Goal: Information Seeking & Learning: Stay updated

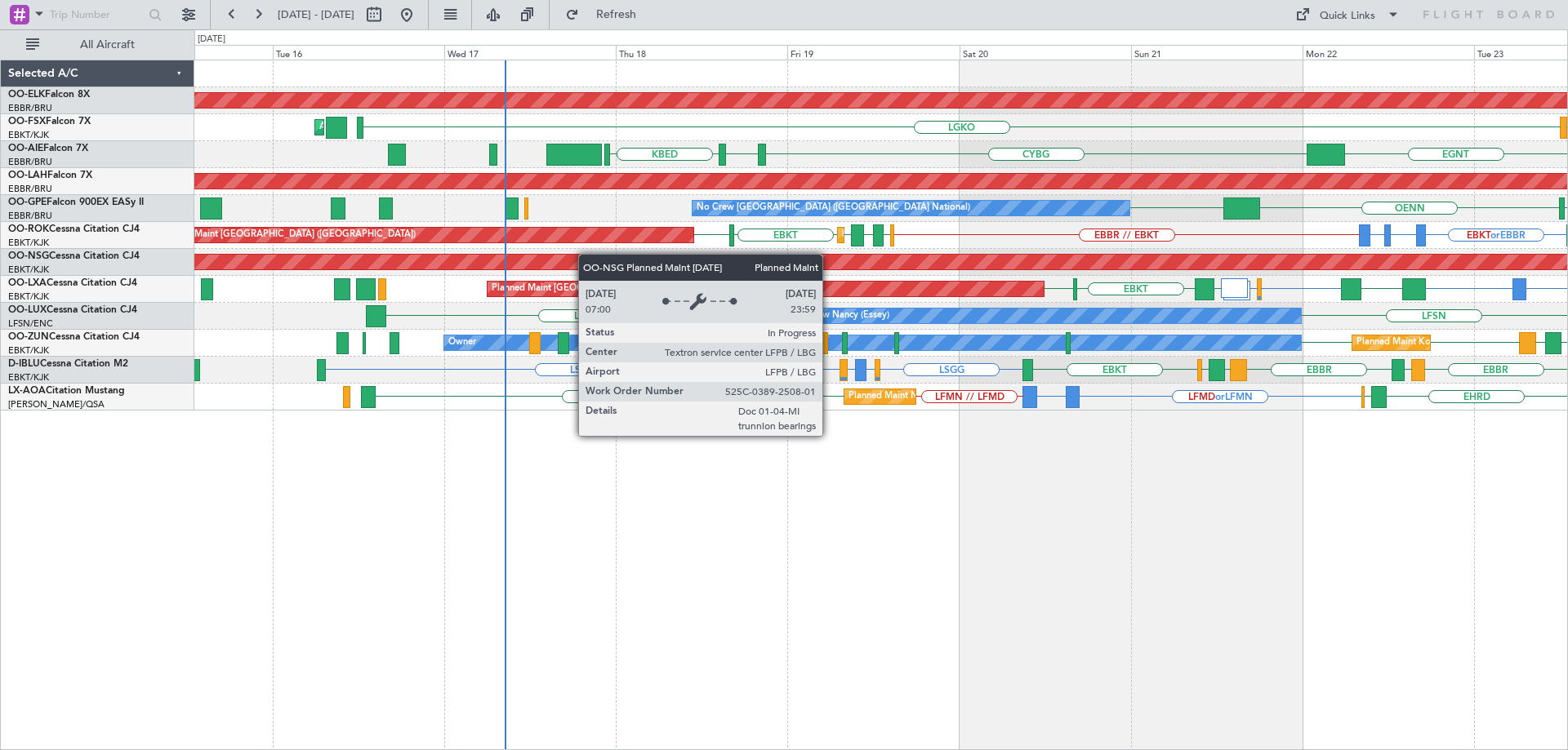
click at [986, 266] on div "Planned Maint Kortrijk-[GEOGRAPHIC_DATA] LGKO AOG Maint [GEOGRAPHIC_DATA]-[GEOG…" at bounding box center [881, 235] width 1372 height 350
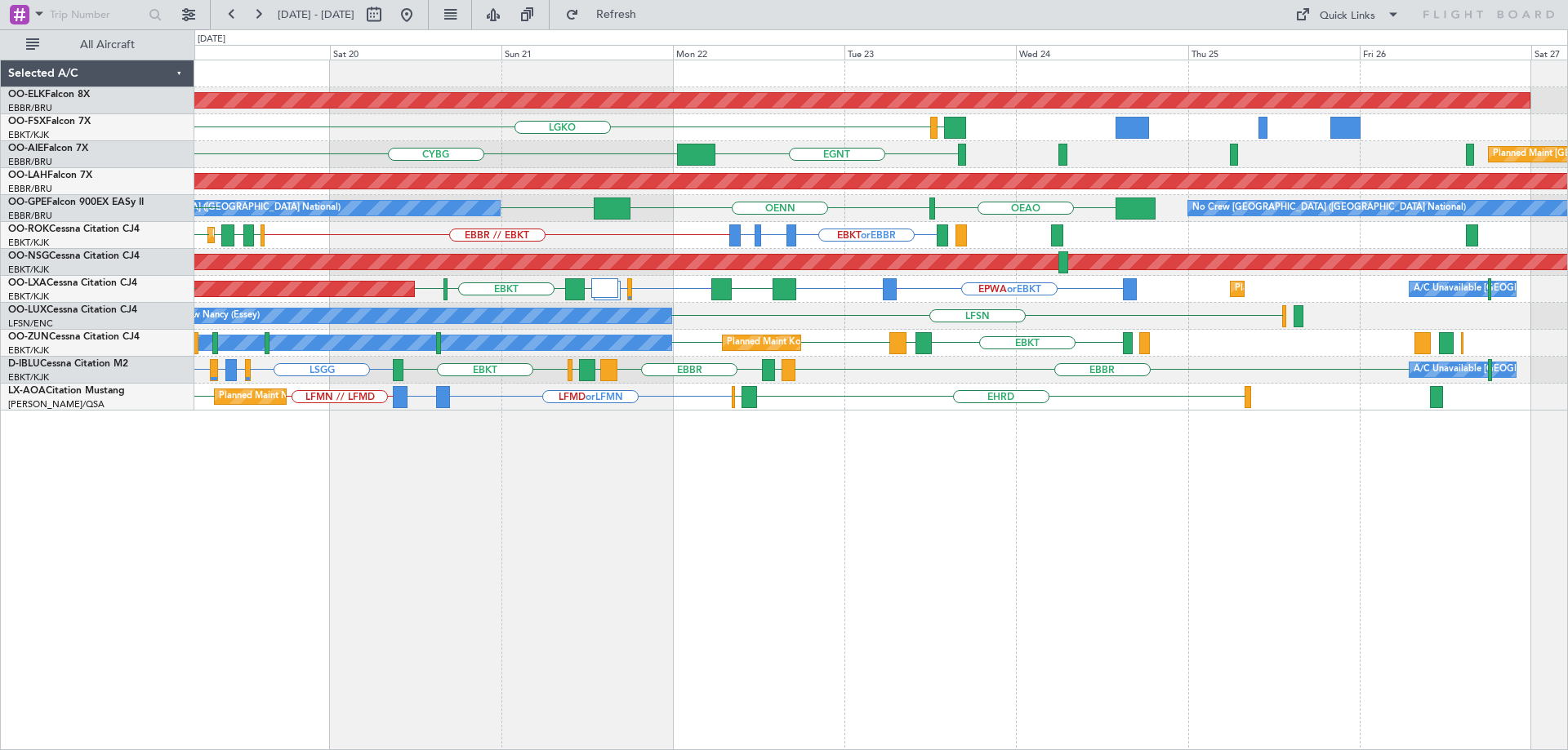
click at [872, 316] on div "Planned Maint Kortrijk-[GEOGRAPHIC_DATA] LGAV LGKO [GEOGRAPHIC_DATA] CYBG Plann…" at bounding box center [881, 235] width 1372 height 350
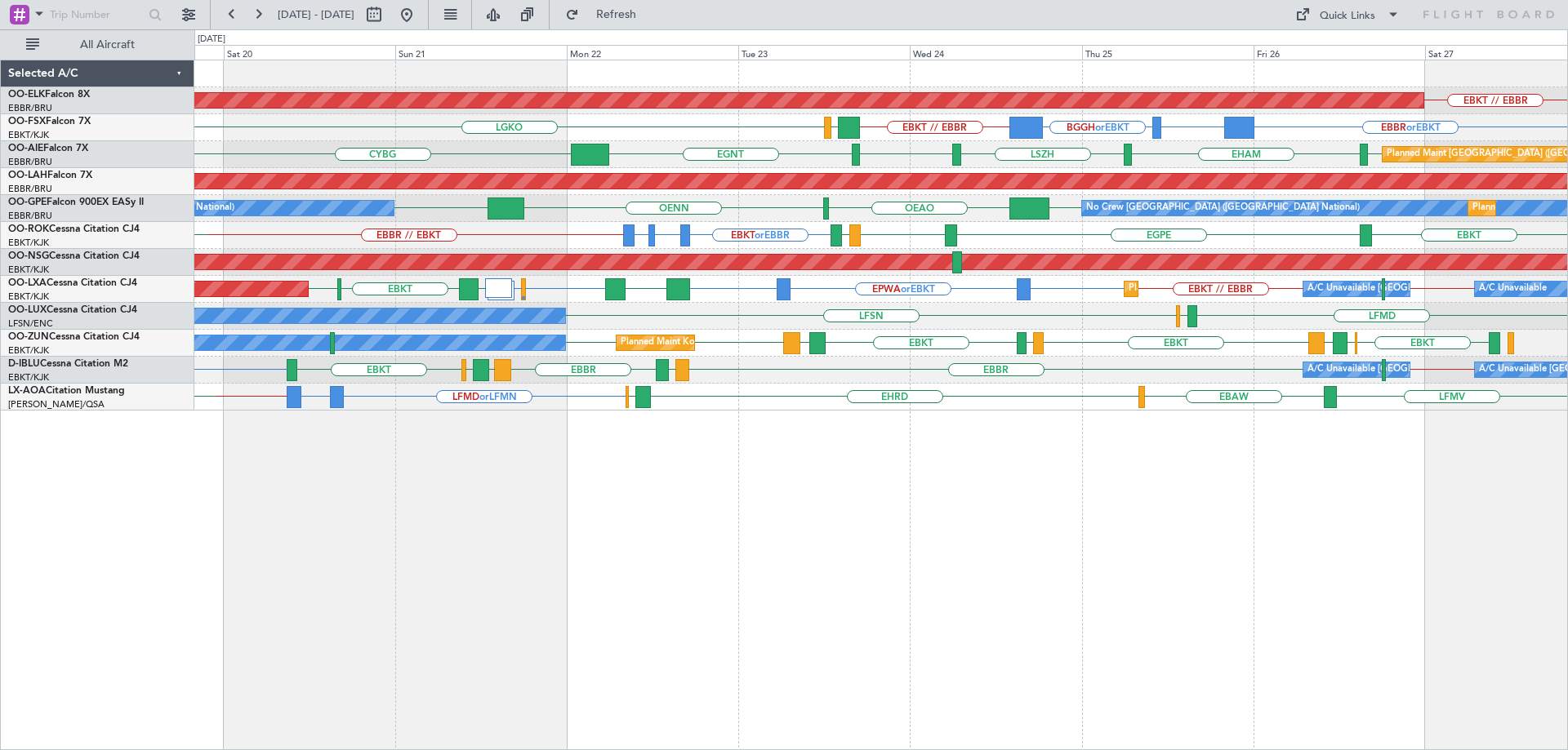
click at [1186, 308] on div "Planned Maint Kortrijk-[GEOGRAPHIC_DATA] EBKT // EBBR EBBR or EBKT BGBW or EBKT…" at bounding box center [881, 235] width 1372 height 350
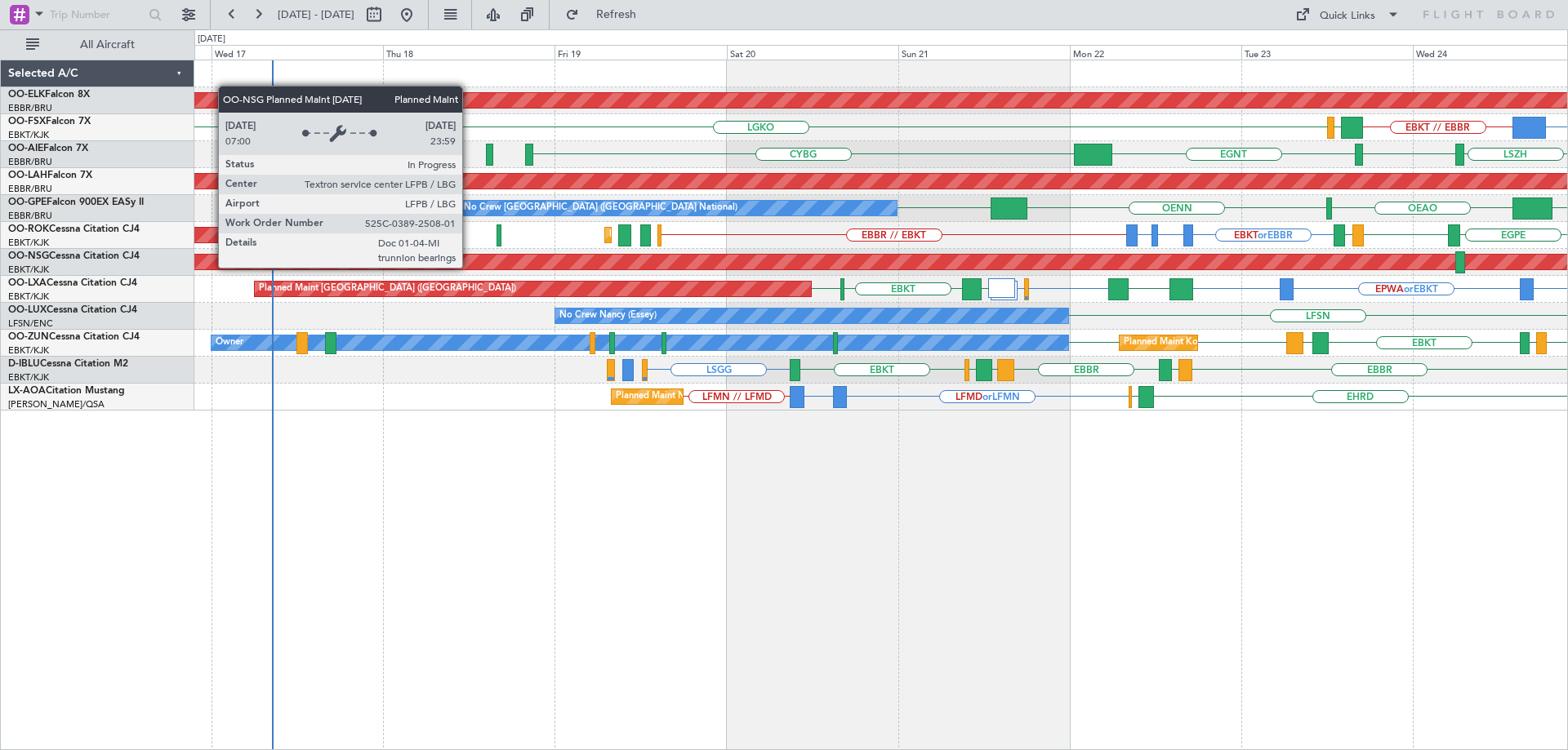
click at [972, 267] on div "Planned Maint [GEOGRAPHIC_DATA] ([GEOGRAPHIC_DATA])" at bounding box center [718, 261] width 3790 height 14
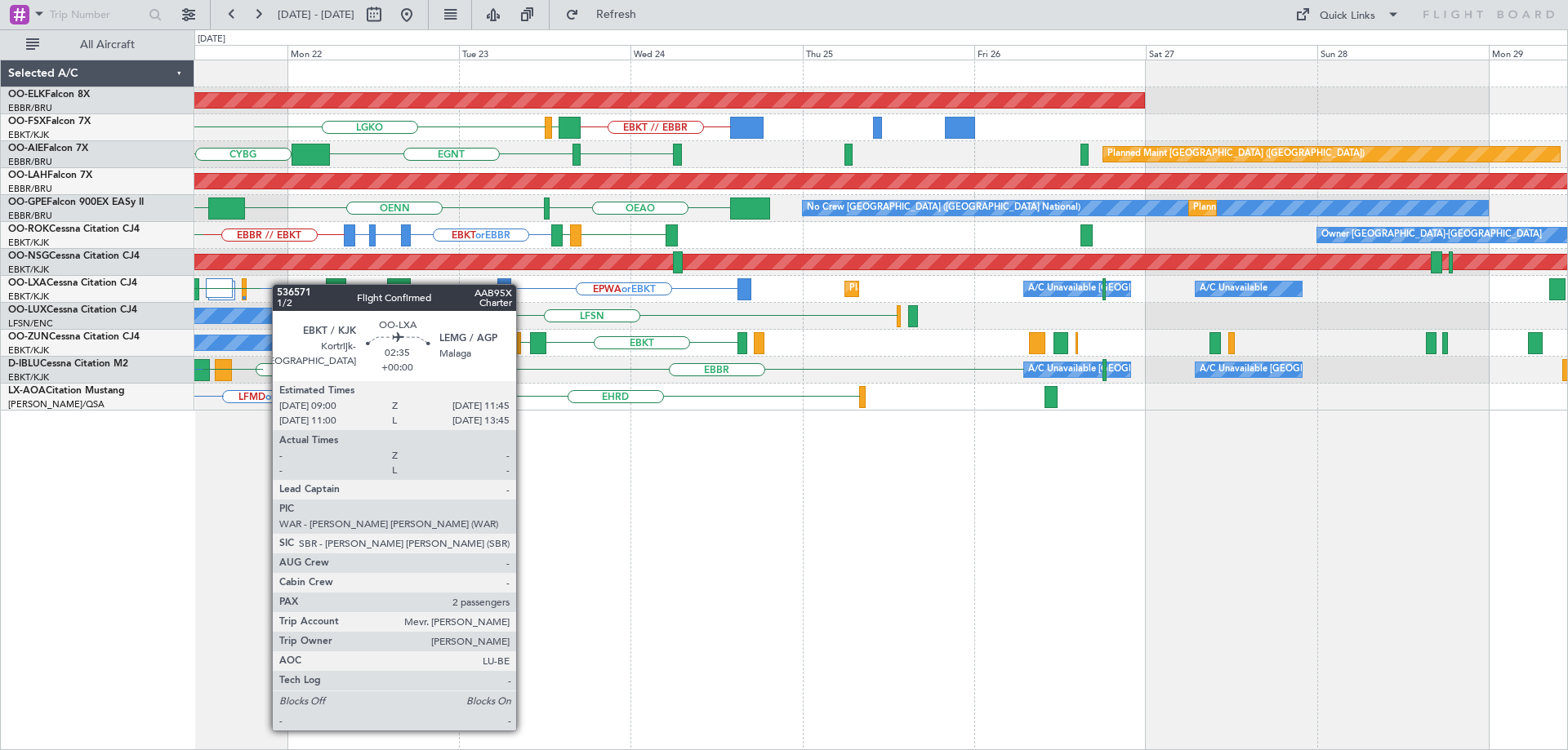
click at [181, 286] on div "Planned Maint Kortrijk-[GEOGRAPHIC_DATA] EBKT // EBBR LGAV LGKO [GEOGRAPHIC_DAT…" at bounding box center [784, 389] width 1568 height 720
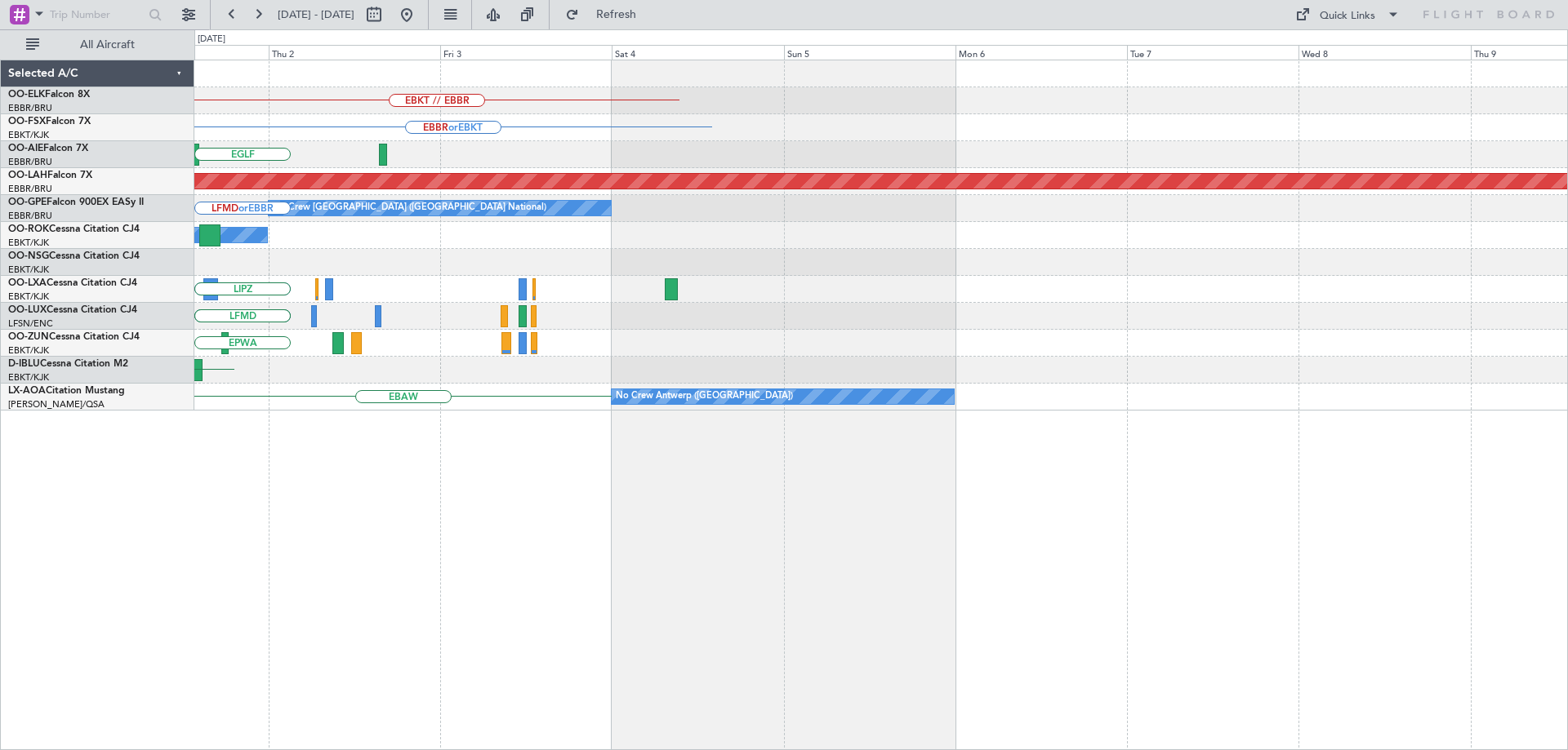
click at [547, 283] on div "EBKT [GEOGRAPHIC_DATA]" at bounding box center [881, 290] width 1372 height 27
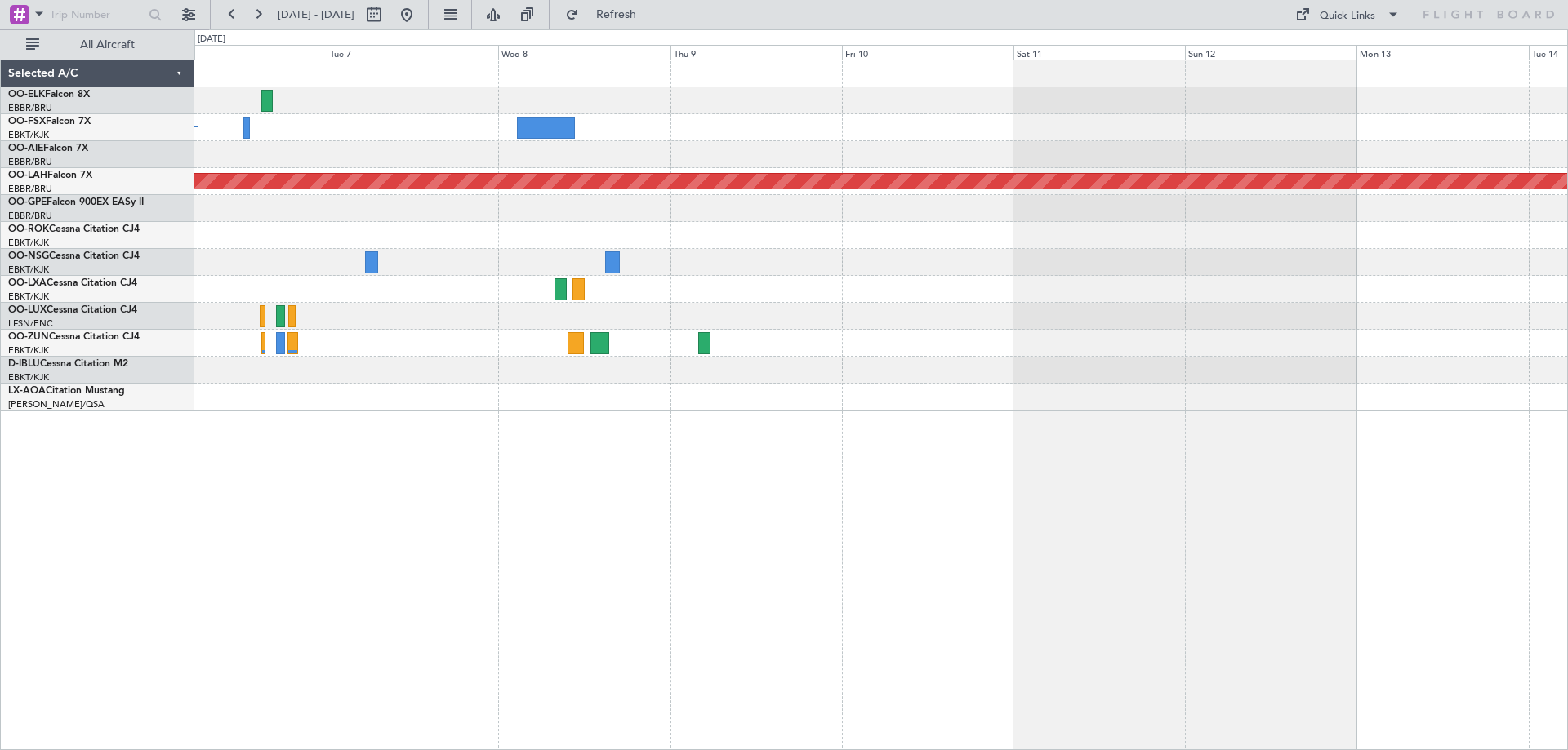
click at [544, 288] on div at bounding box center [881, 290] width 1372 height 27
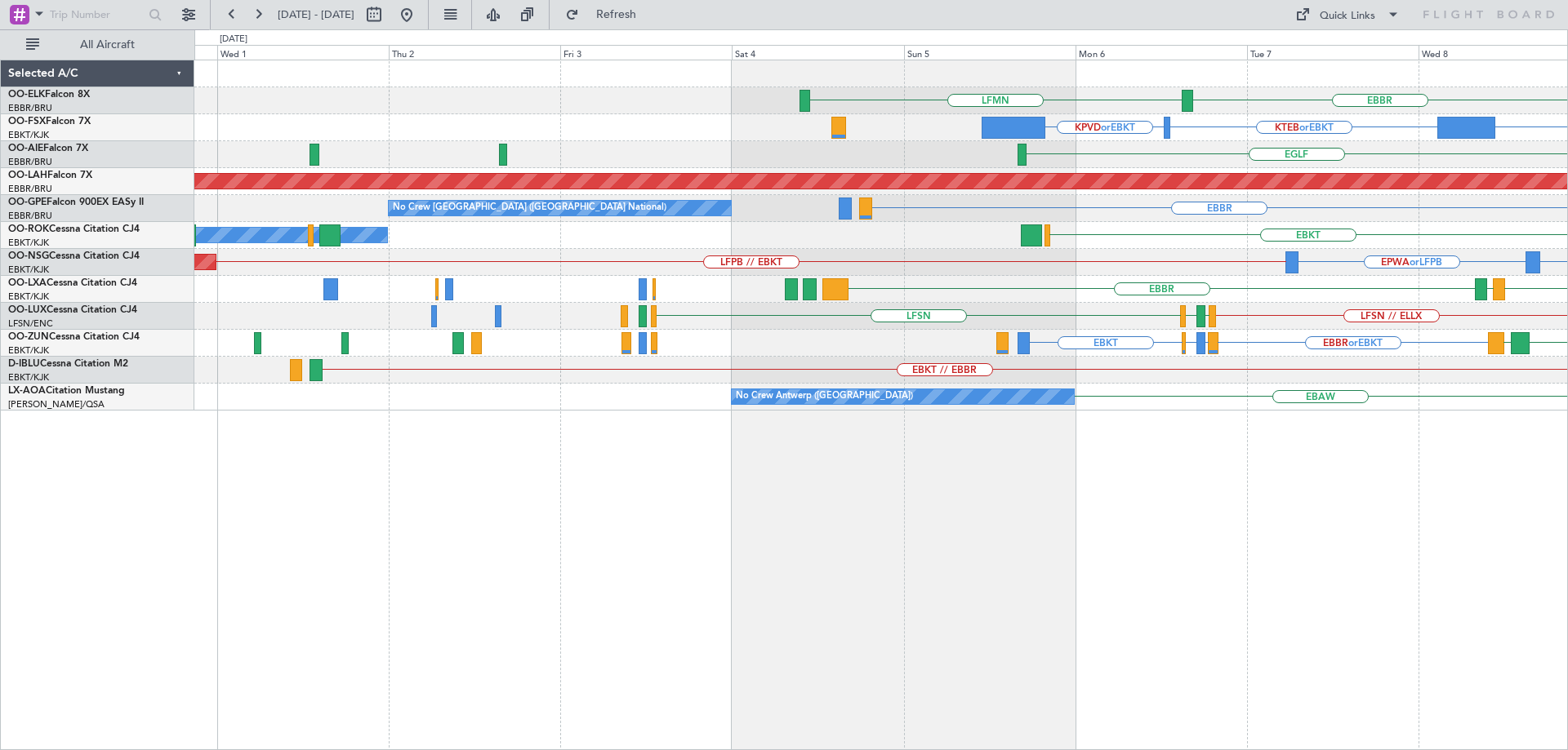
click at [1475, 267] on div "EBBR LFMN LHBP or EBKT KTEB or EBKT KPVD or EBKT EBKT [GEOGRAPHIC_DATA] Planned…" at bounding box center [881, 235] width 1372 height 350
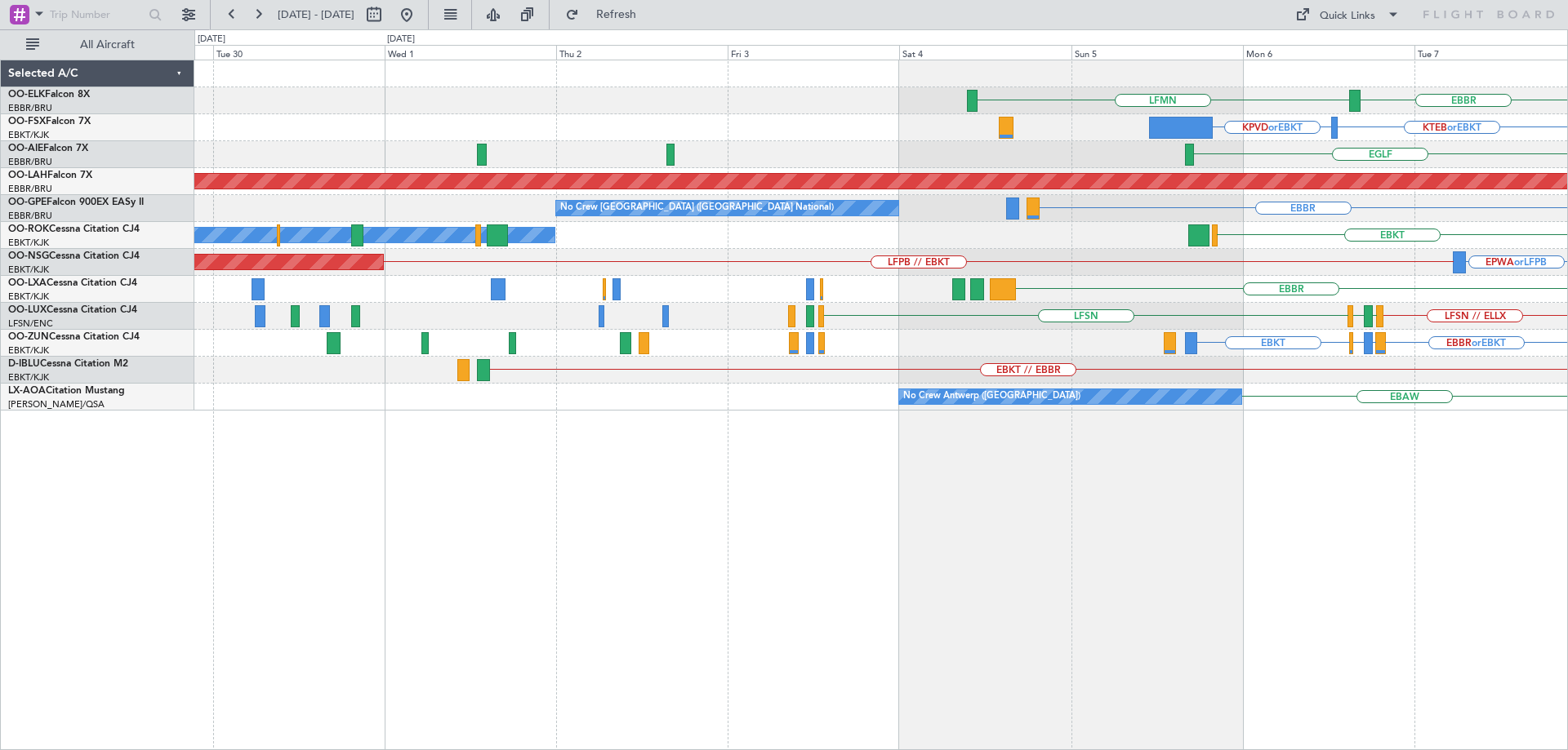
click at [1388, 290] on div "EBBR LFMN KTEB or EBKT KPVD or EBKT LHBP or EBKT EBKT [GEOGRAPHIC_DATA] Planned…" at bounding box center [881, 235] width 1372 height 350
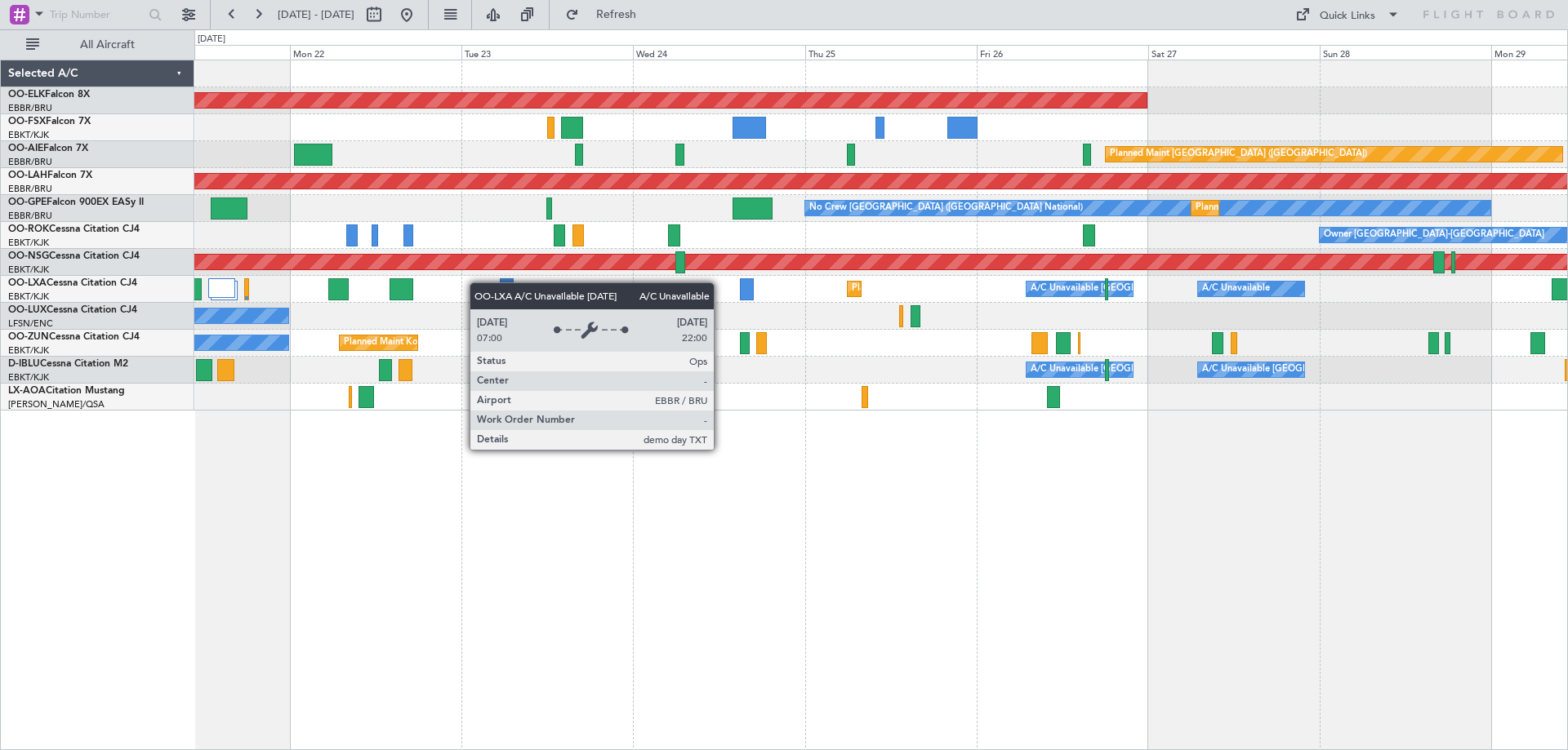
click at [1055, 291] on div "A/C Unavailable A/C Unavailable [GEOGRAPHIC_DATA] ([GEOGRAPHIC_DATA] National) …" at bounding box center [881, 290] width 1372 height 27
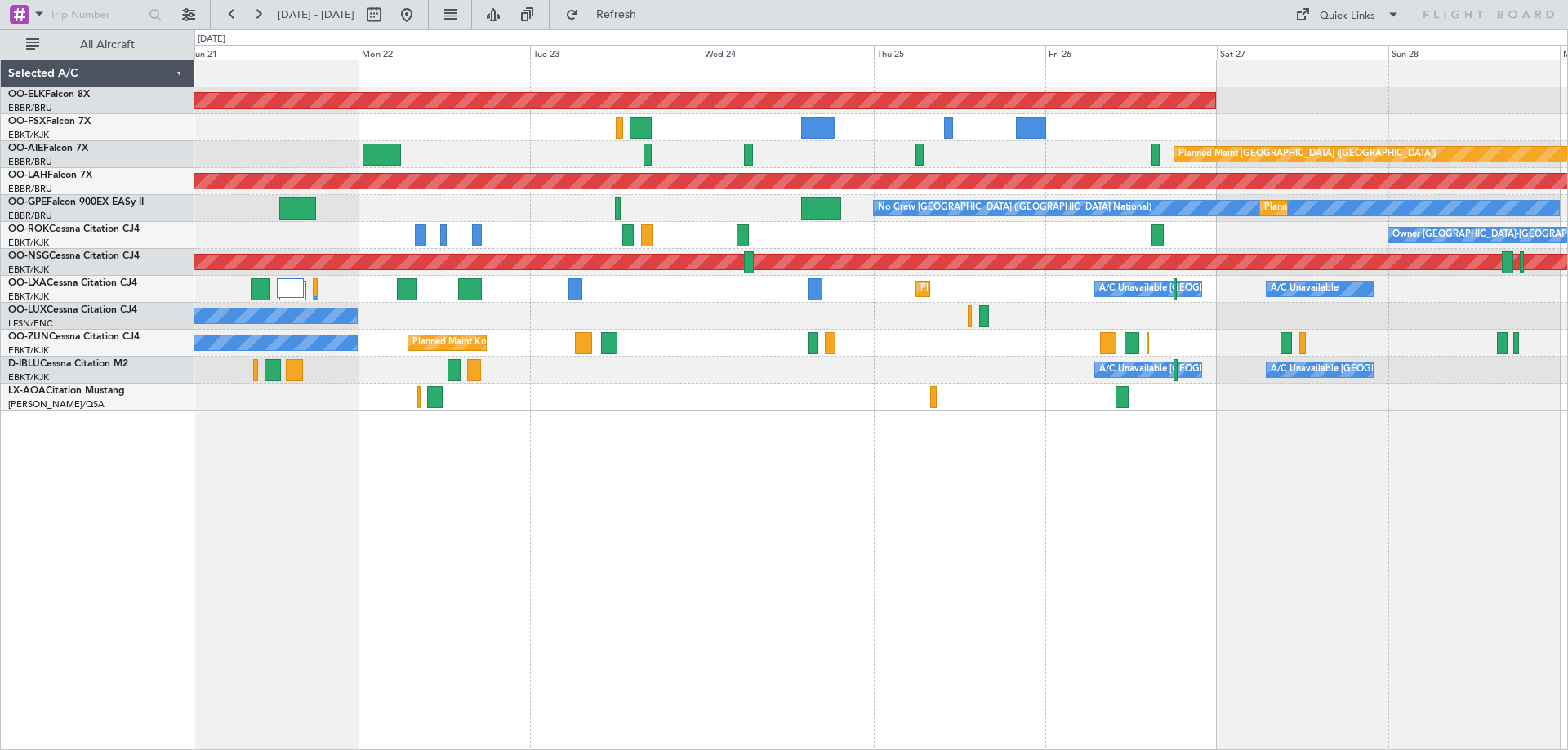
click at [1198, 332] on div "Planned Maint Kortrijk-[GEOGRAPHIC_DATA] Planned Maint [GEOGRAPHIC_DATA] ([GEOG…" at bounding box center [881, 235] width 1372 height 350
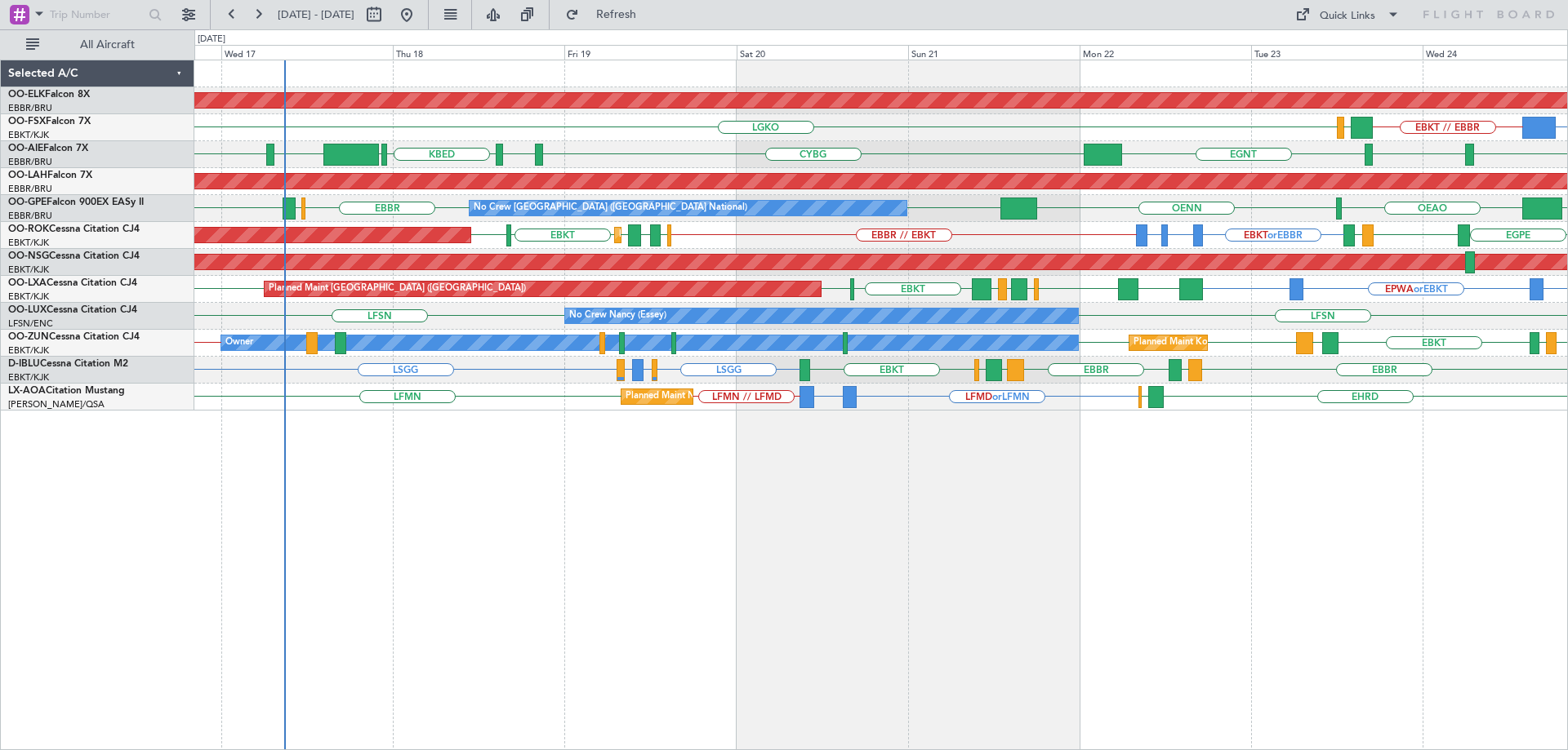
click at [358, 298] on div "Planned Maint Kortrijk-[GEOGRAPHIC_DATA] BGGH or EBKT EBKT // EBBR LGAV LGKO AO…" at bounding box center [881, 235] width 1372 height 350
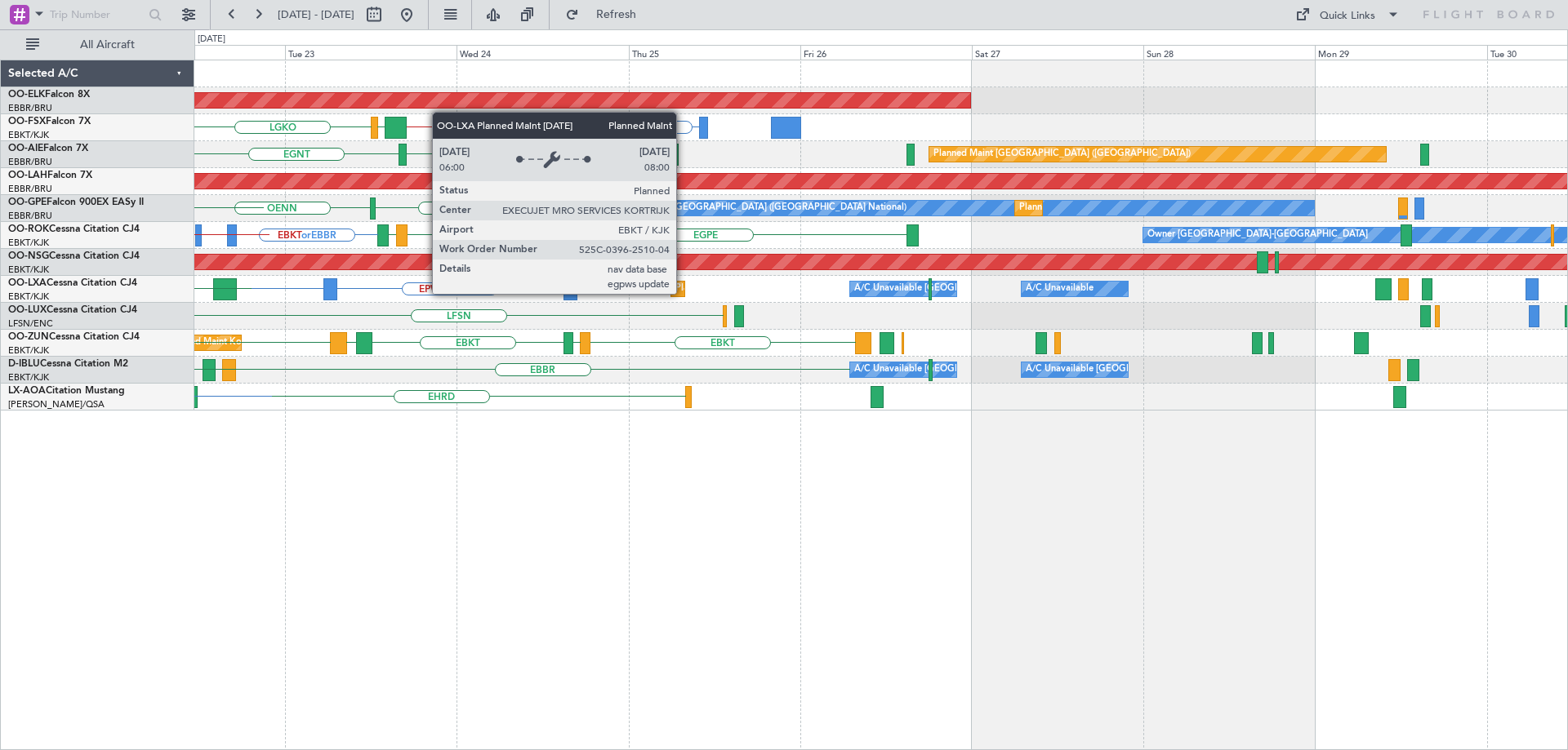
click at [298, 297] on div "Planned Maint Kortrijk-[GEOGRAPHIC_DATA] BGGH or EBKT EBKT // EBBR LGAV LGKO [G…" at bounding box center [881, 235] width 1372 height 350
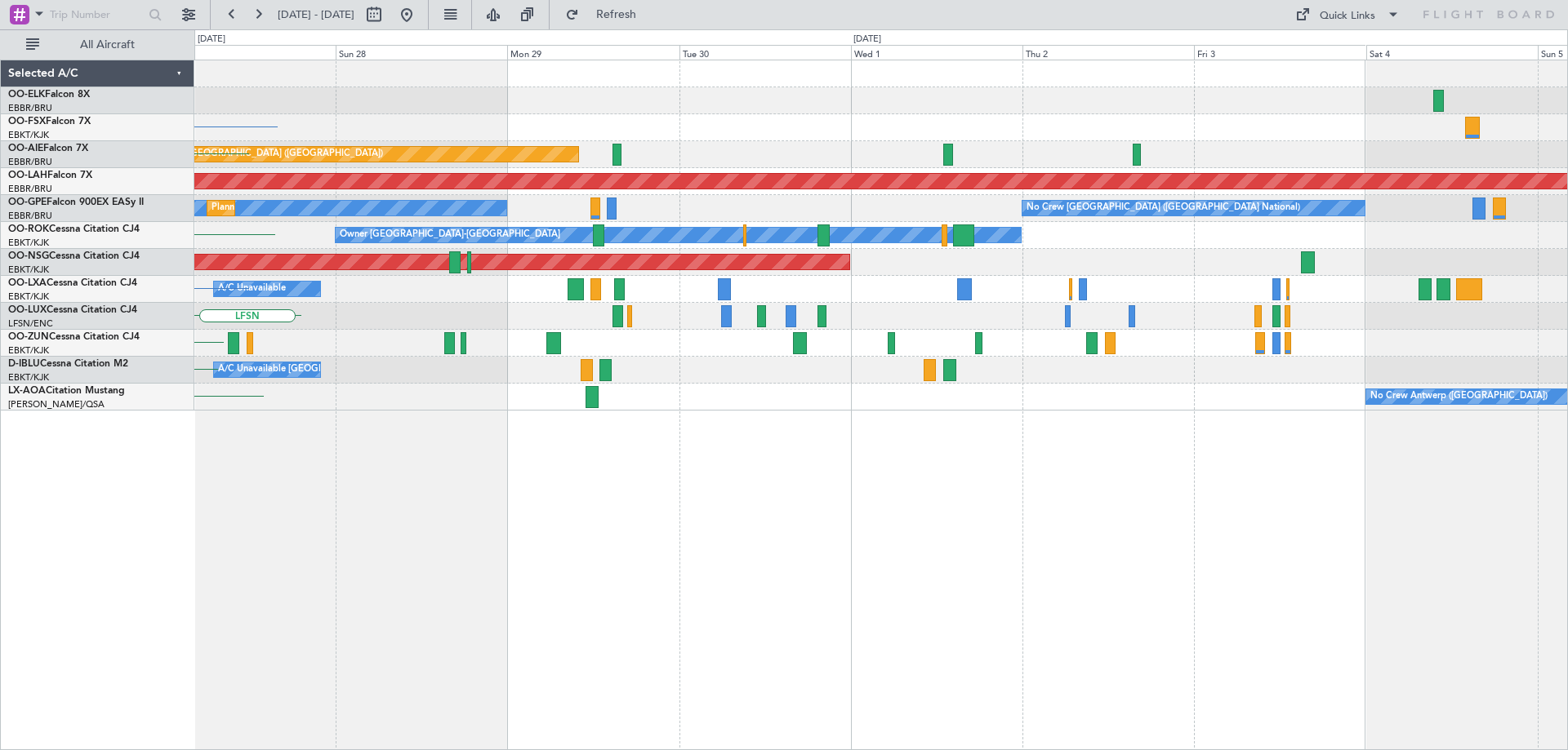
click at [424, 283] on div "A/C Unavailable A/C Unavailable [GEOGRAPHIC_DATA] ([GEOGRAPHIC_DATA] National) …" at bounding box center [881, 290] width 1372 height 27
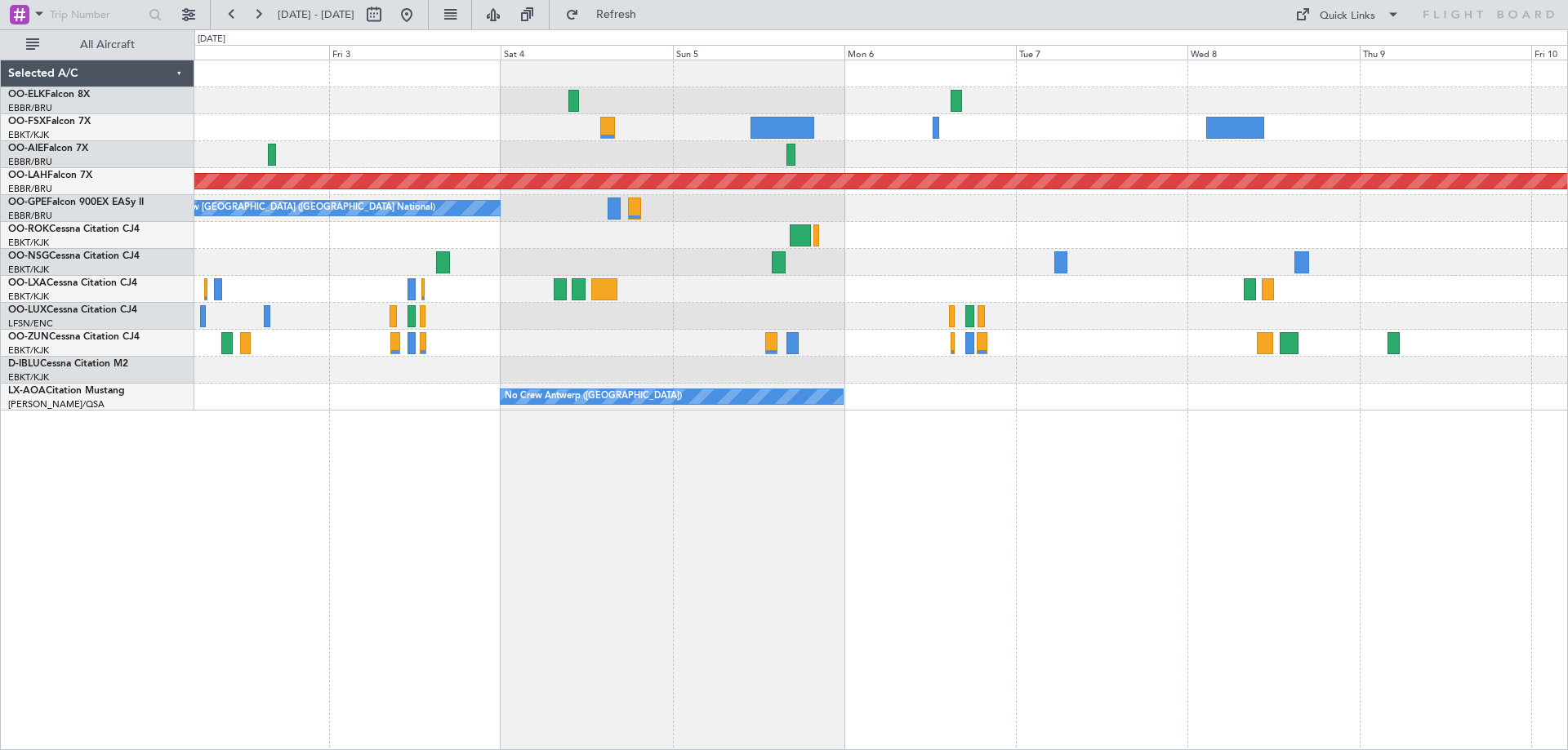
click at [465, 299] on div at bounding box center [881, 290] width 1372 height 27
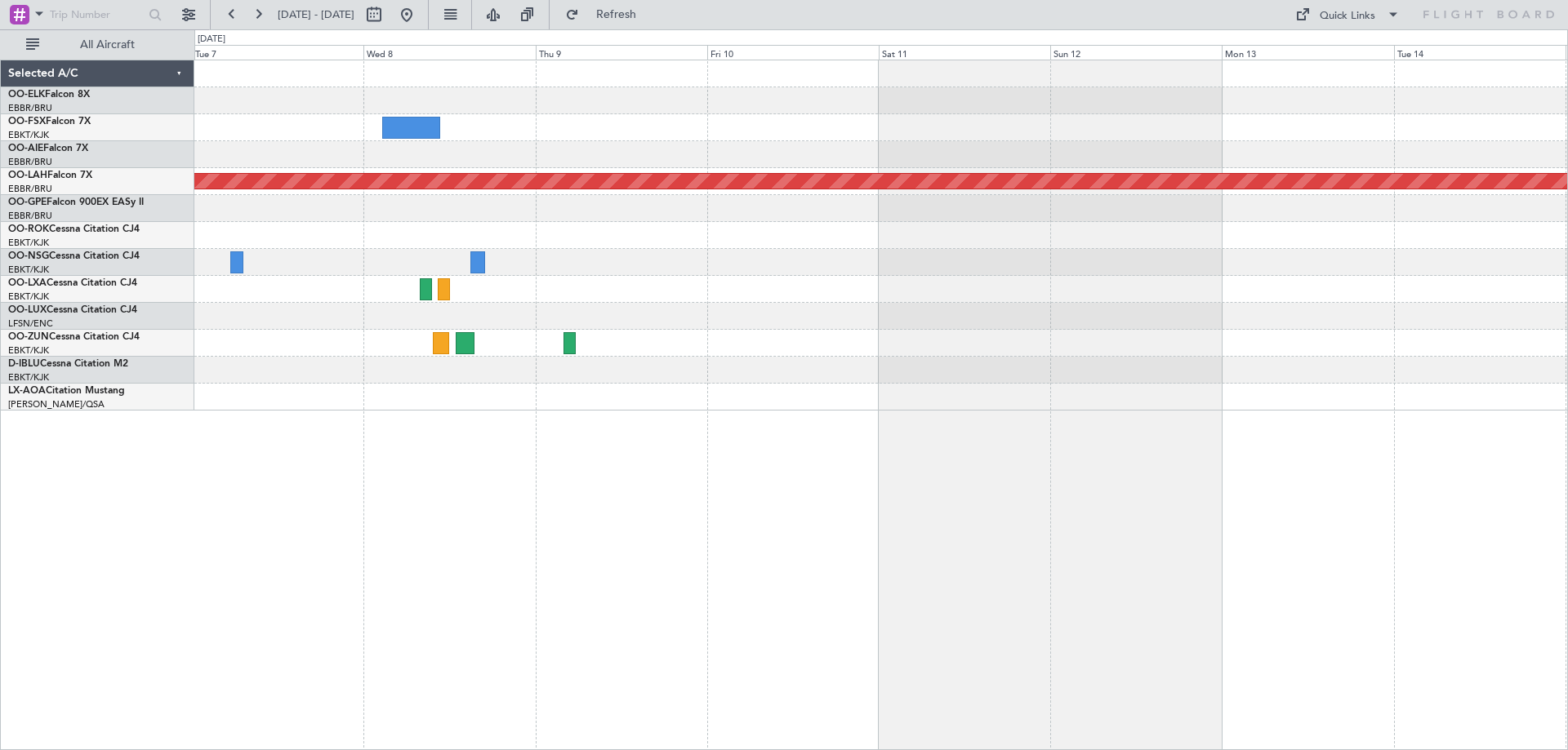
click at [1000, 300] on div at bounding box center [881, 290] width 1372 height 27
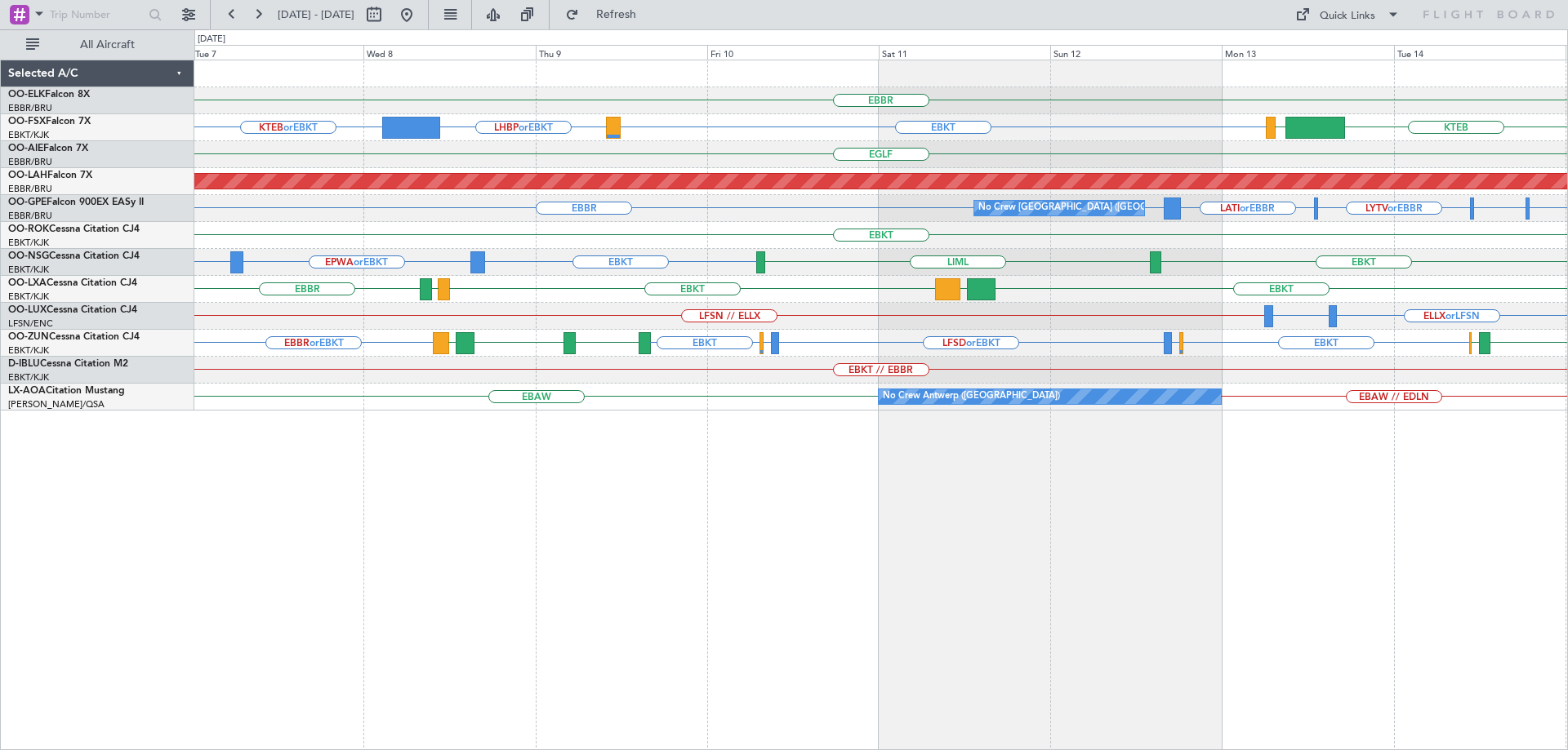
click at [1031, 255] on div "EBBR LHBP or EBKT KTEB or EBKT EBKT KTEB LIMC [GEOGRAPHIC_DATA] Planned [GEOGRA…" at bounding box center [881, 235] width 1372 height 350
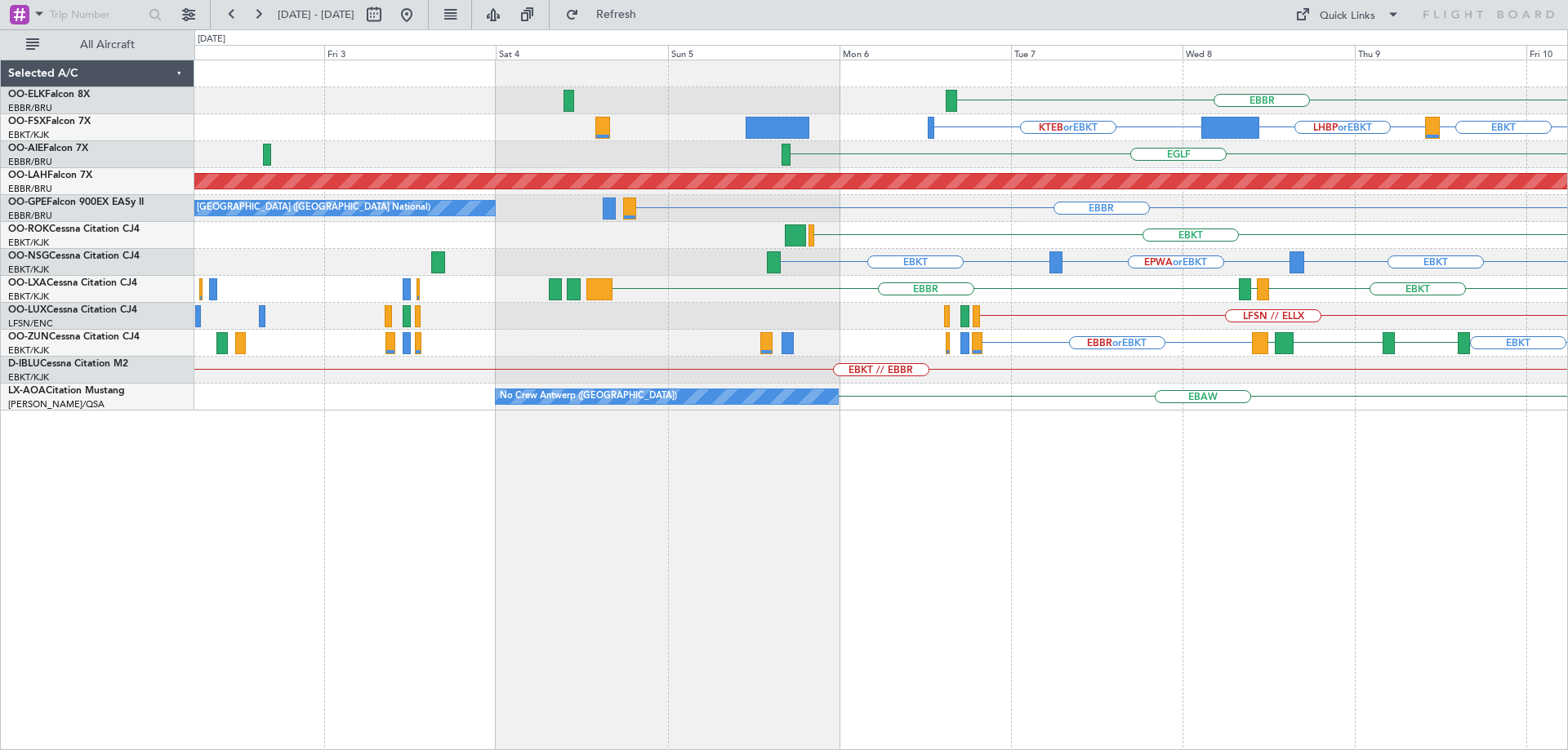
click at [1107, 215] on div "EBBR No Crew [GEOGRAPHIC_DATA] (Brussels National) No Crew [GEOGRAPHIC_DATA] (B…" at bounding box center [881, 208] width 1372 height 27
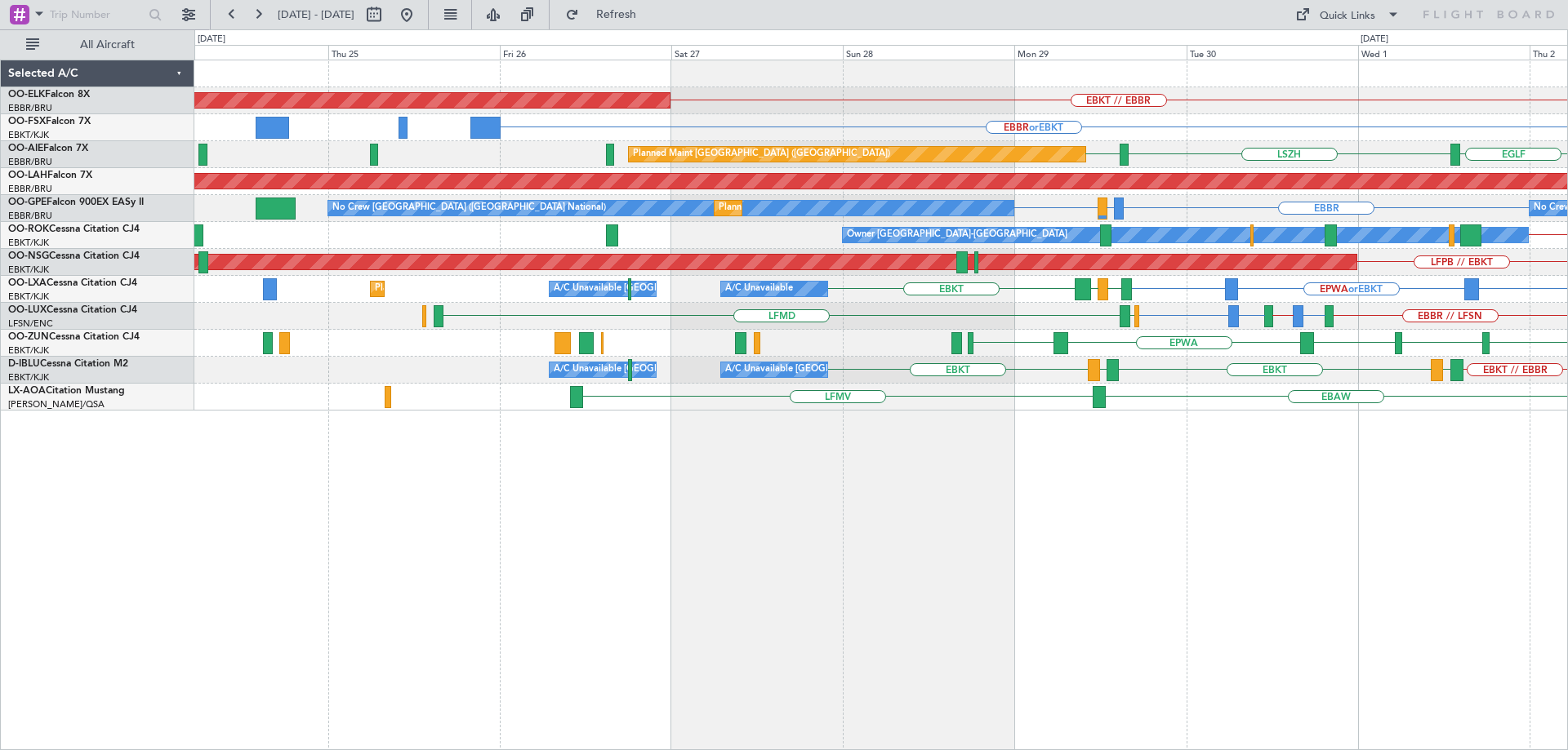
click at [1478, 251] on div "EBKT // EBBR Planned Maint [GEOGRAPHIC_DATA]-[GEOGRAPHIC_DATA] EBBR or EBKT [GE…" at bounding box center [881, 235] width 1372 height 350
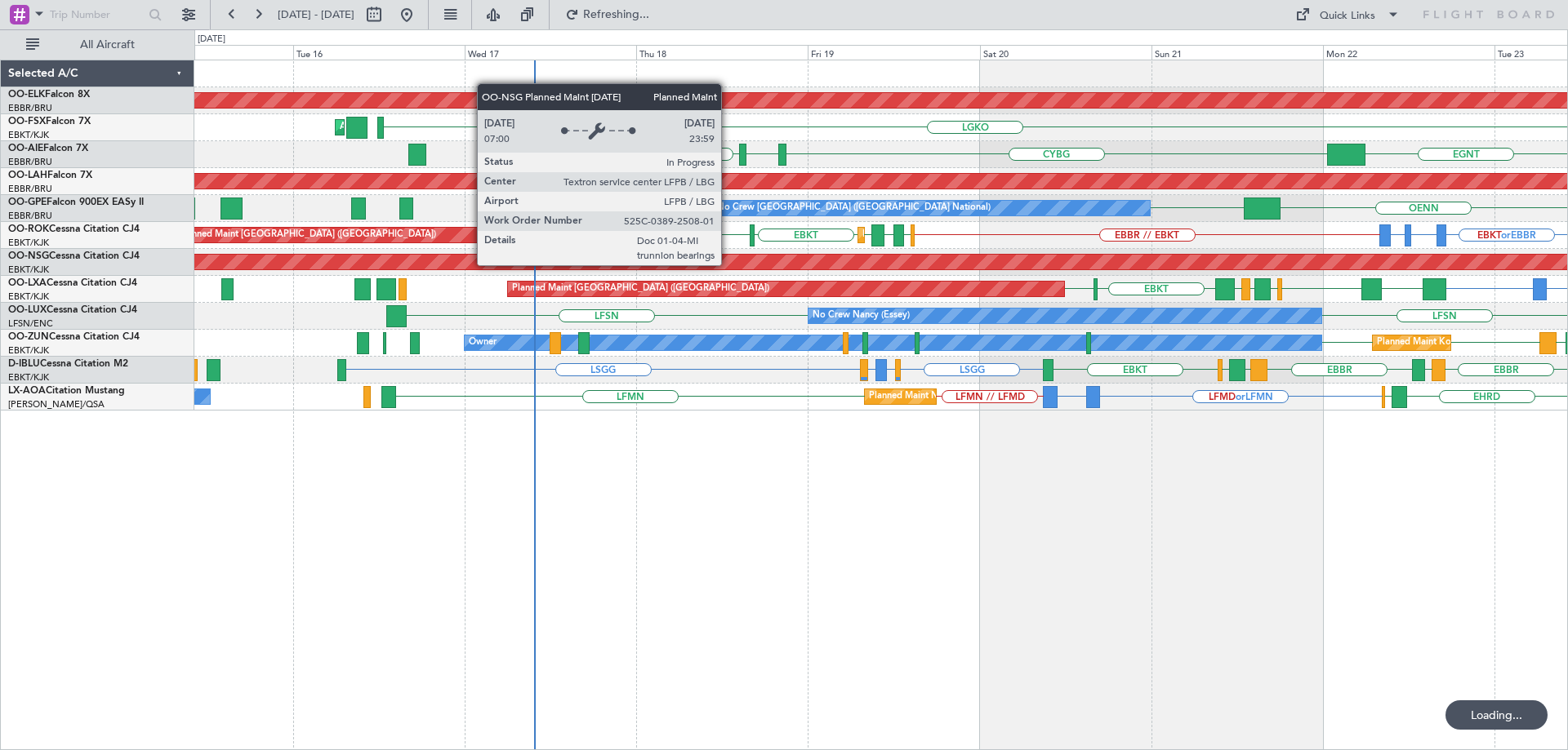
click at [1131, 265] on div "Planned Maint [GEOGRAPHIC_DATA] ([GEOGRAPHIC_DATA])" at bounding box center [844, 261] width 4044 height 14
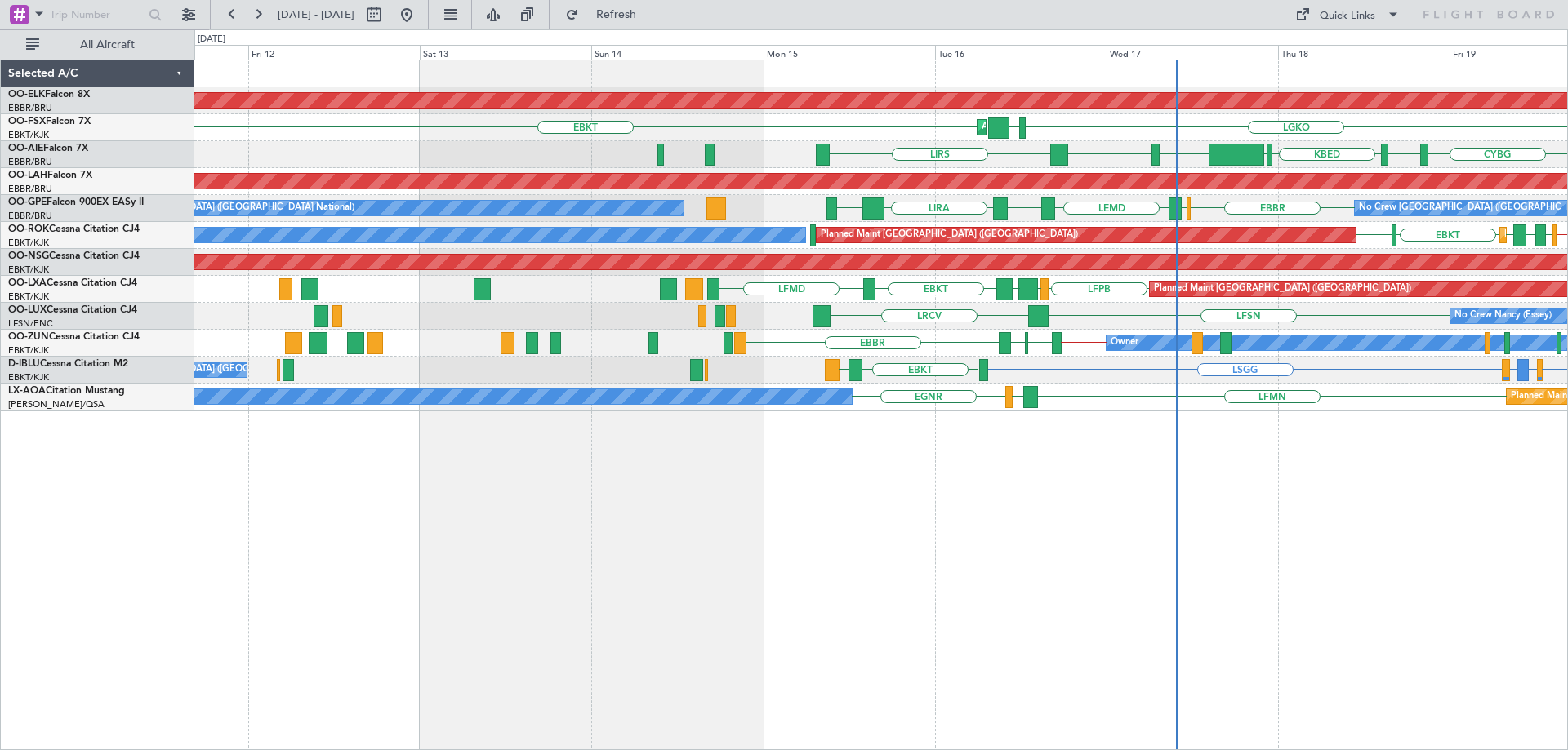
click at [972, 326] on div "LFSN LRCV No Crew [PERSON_NAME] ([PERSON_NAME]) No Crew [PERSON_NAME] ([PERSON_…" at bounding box center [881, 316] width 1372 height 27
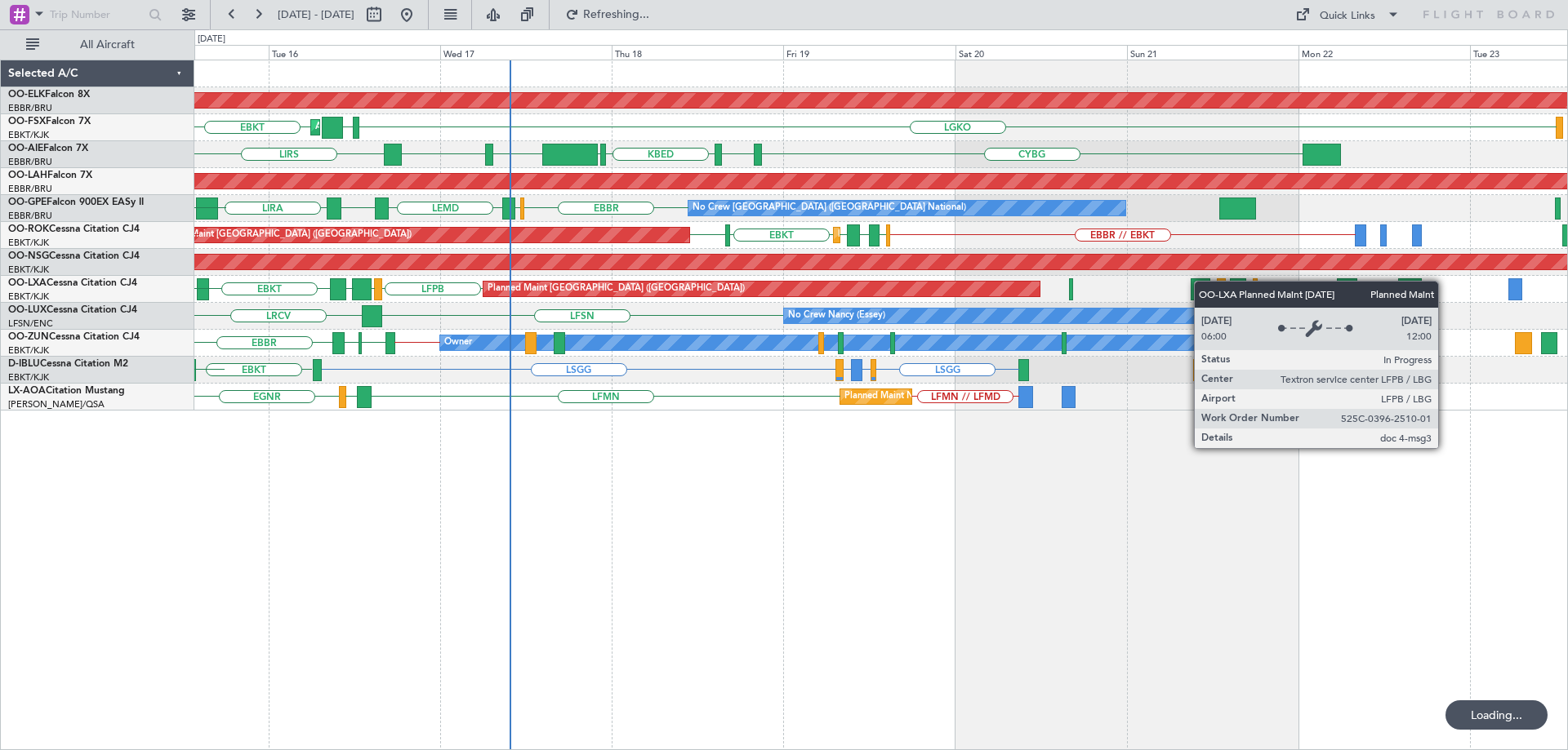
click at [840, 287] on div "Planned Maint Kortrijk-[GEOGRAPHIC_DATA] AOG Maint [GEOGRAPHIC_DATA]-[GEOGRAPHI…" at bounding box center [881, 235] width 1372 height 350
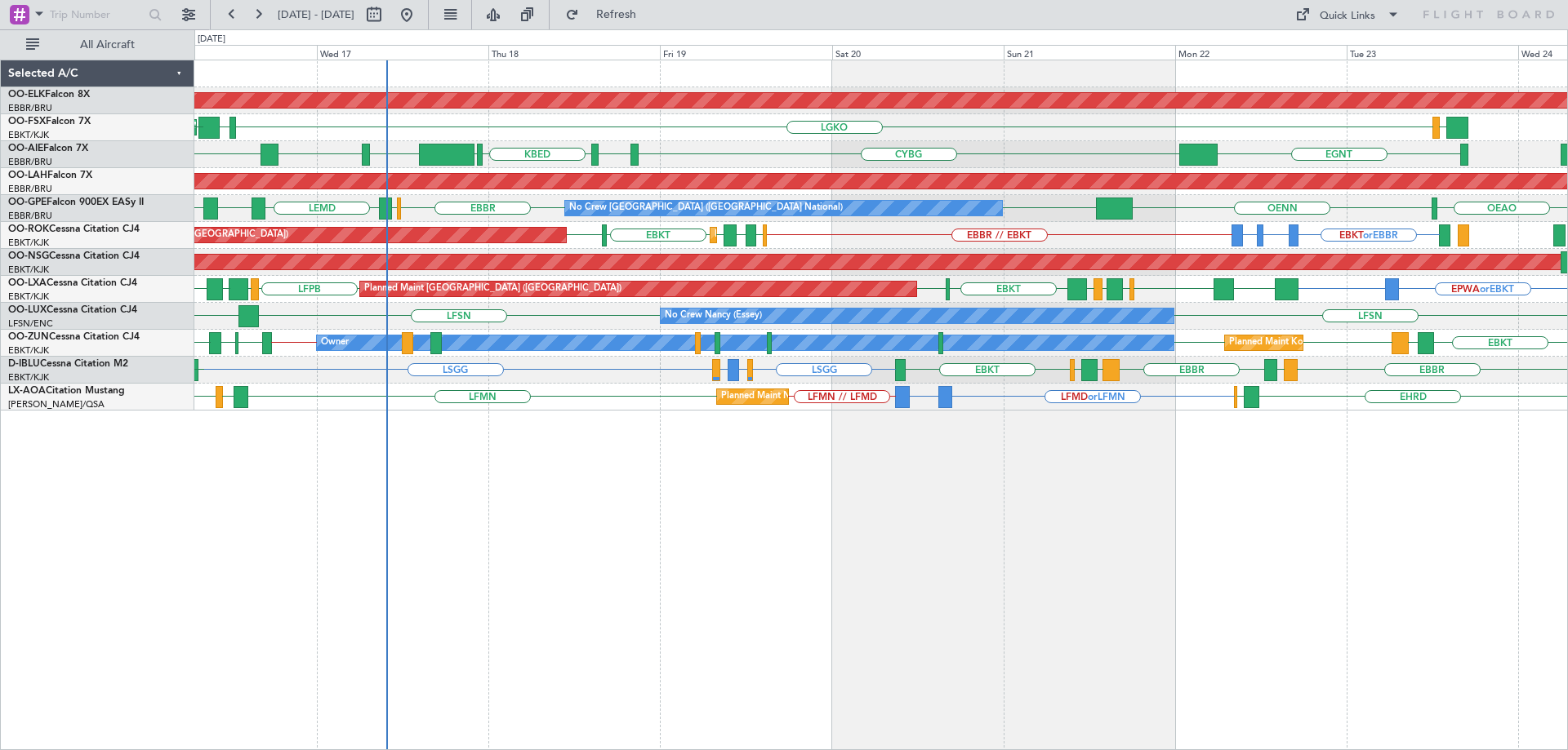
click at [1238, 316] on div "No Crew [PERSON_NAME] ([PERSON_NAME]) LFSN LFSN LRCV" at bounding box center [881, 316] width 1372 height 27
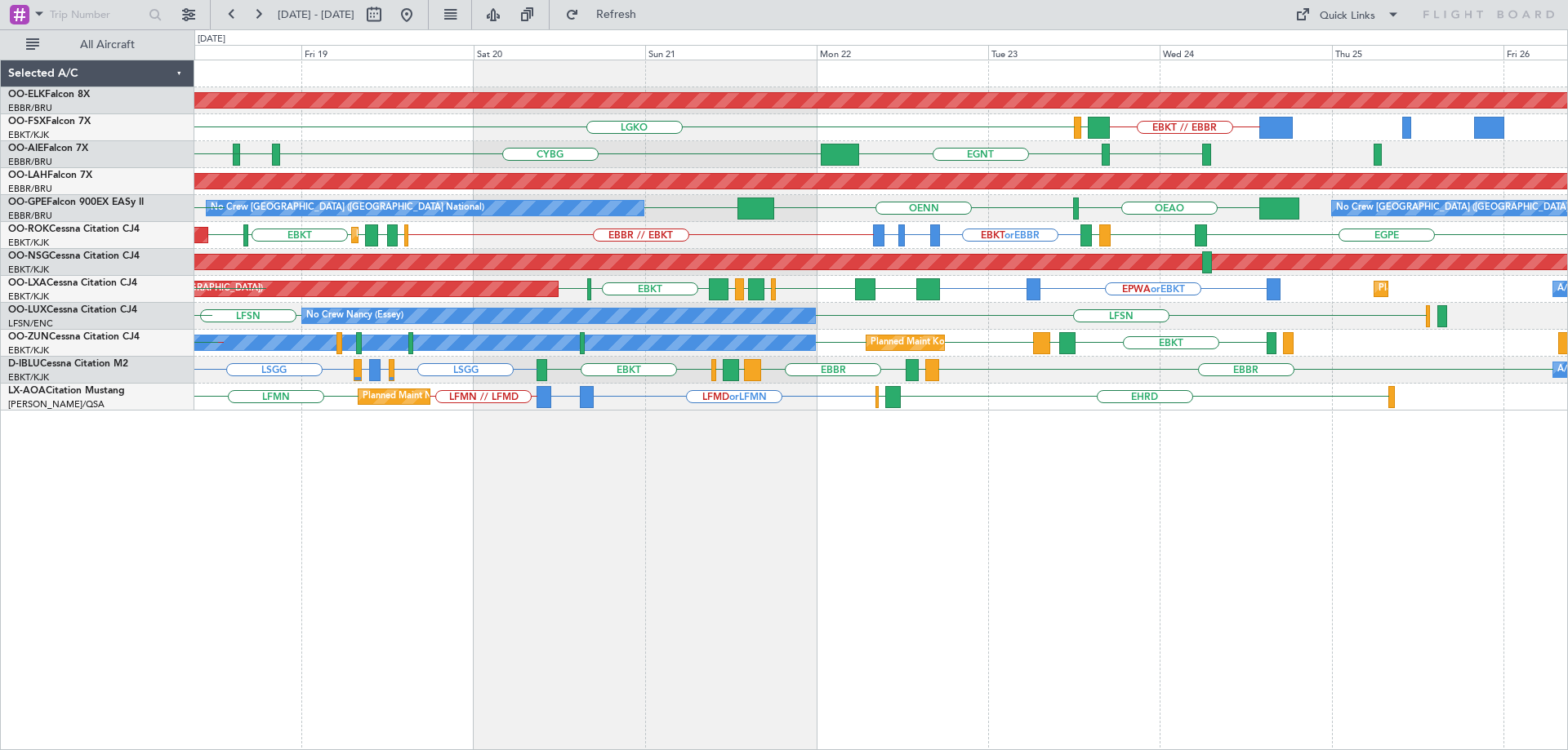
click at [1002, 288] on div "Planned Maint Kortrijk-[GEOGRAPHIC_DATA] EBKT // EBBR LGAV LGKO LGAV LGAV [GEOG…" at bounding box center [881, 235] width 1372 height 350
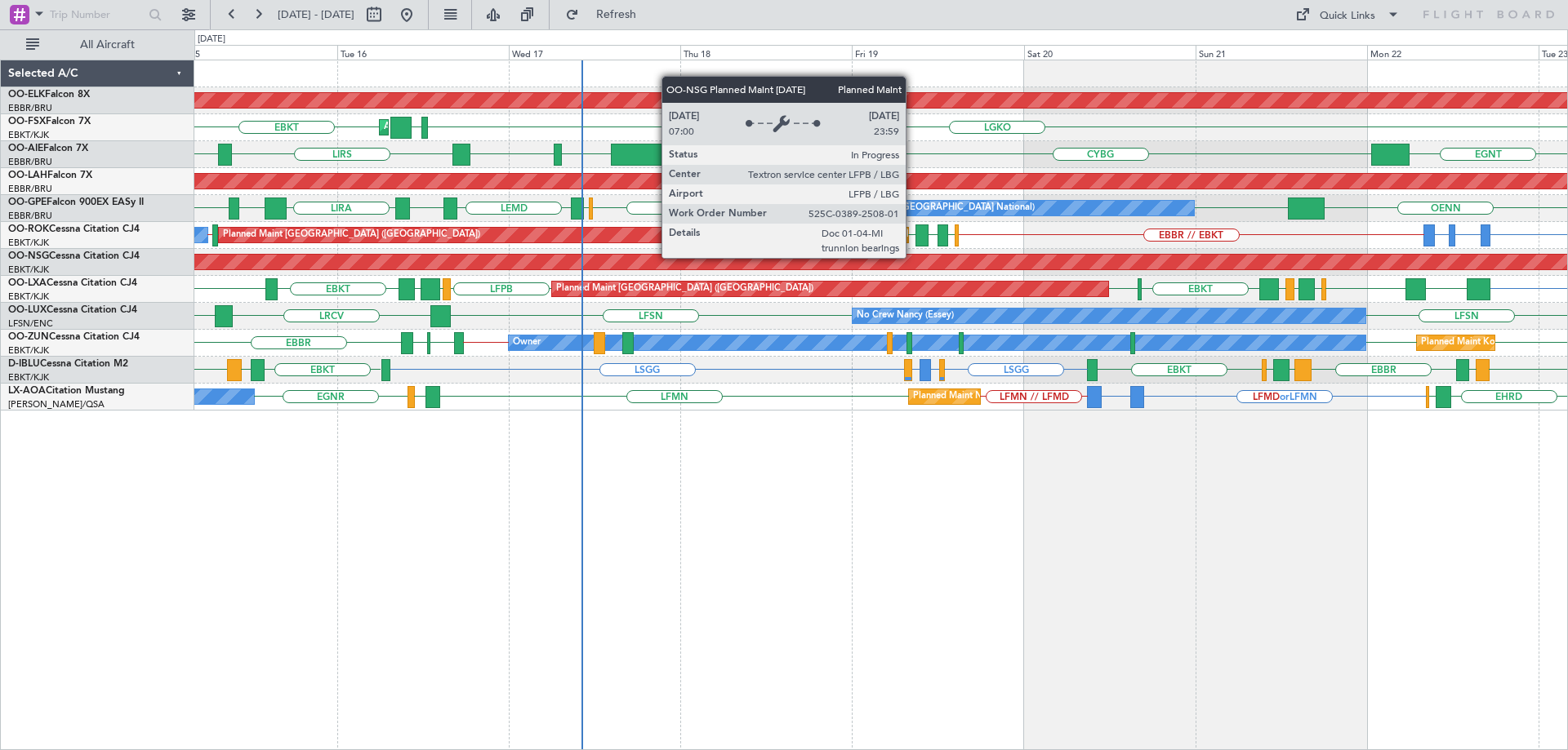
click at [692, 308] on div "Planned Maint Kortrijk-[GEOGRAPHIC_DATA] LGKO EBKT LGAV LGAV AOG Maint [GEOGRAP…" at bounding box center [881, 235] width 1372 height 350
